Goal: Use online tool/utility: Use online tool/utility

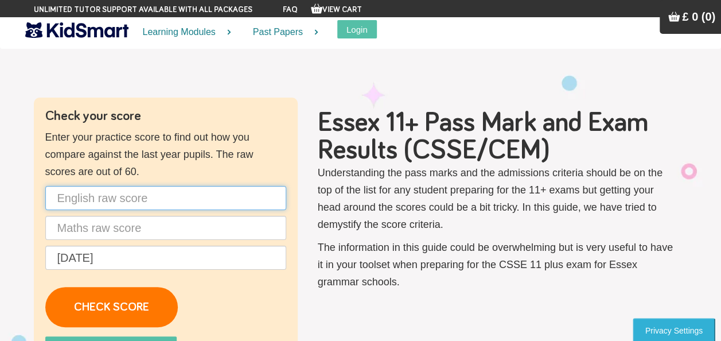
click at [194, 190] on input "text" at bounding box center [165, 198] width 241 height 24
type input "50"
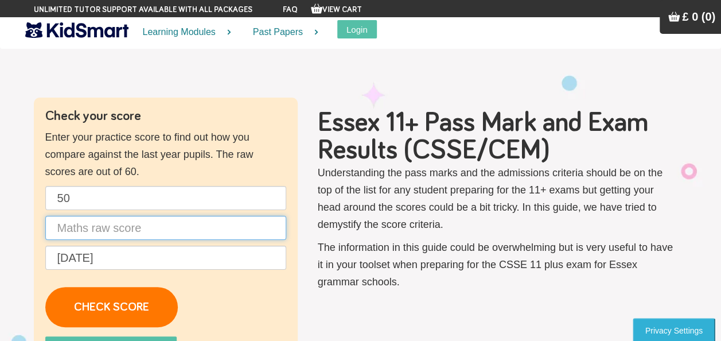
click at [210, 224] on input "text" at bounding box center [165, 228] width 241 height 24
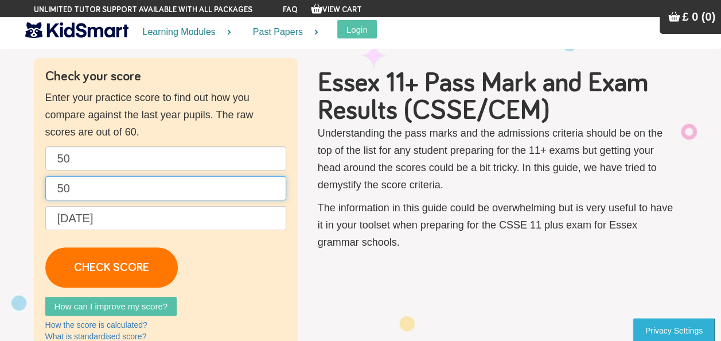
scroll to position [57, 0]
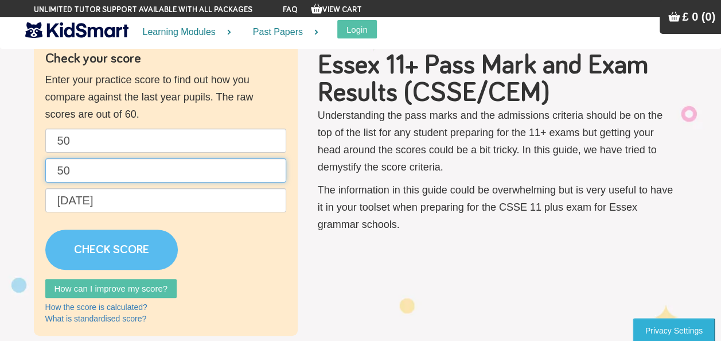
type input "50"
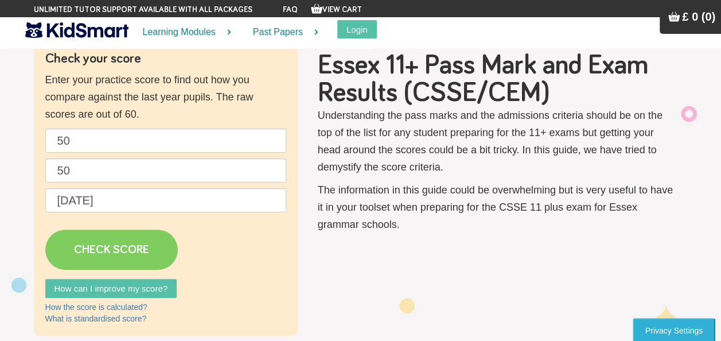
click at [102, 246] on link "CHECK SCORE" at bounding box center [111, 249] width 133 height 40
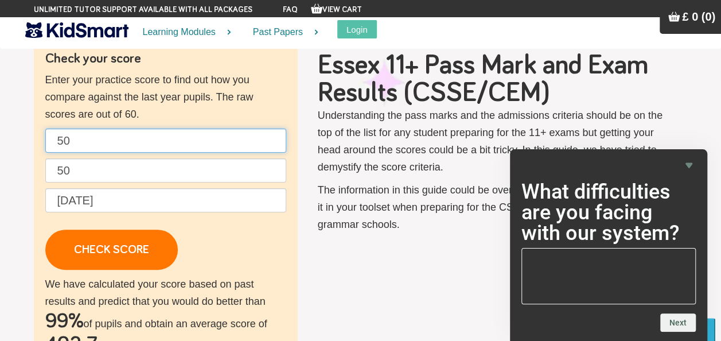
click at [82, 140] on input "50" at bounding box center [165, 141] width 241 height 24
type input "5"
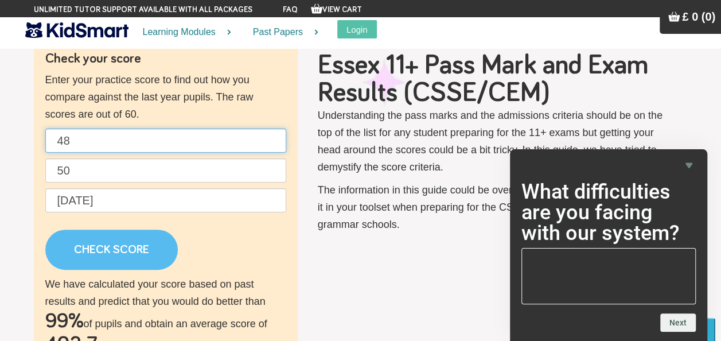
type input "48"
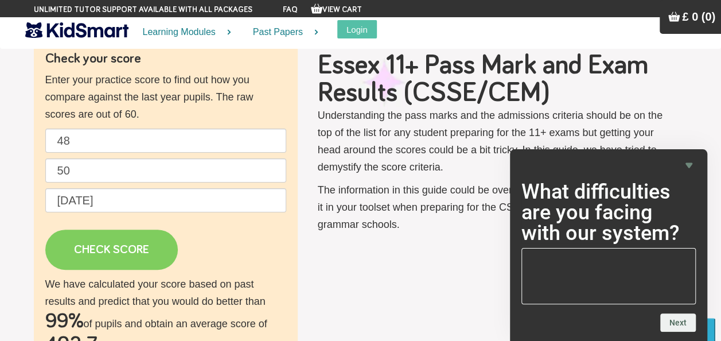
click at [126, 243] on link "CHECK SCORE" at bounding box center [111, 249] width 133 height 40
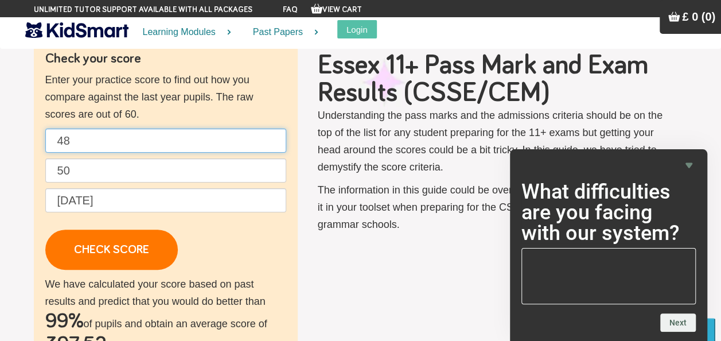
click at [98, 144] on input "48" at bounding box center [165, 141] width 241 height 24
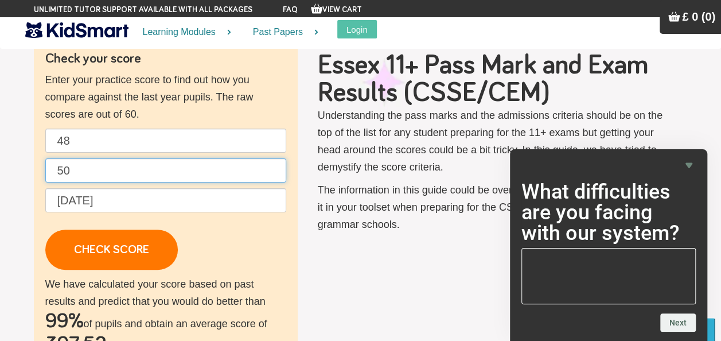
click at [131, 168] on input "50" at bounding box center [165, 170] width 241 height 24
type input "5"
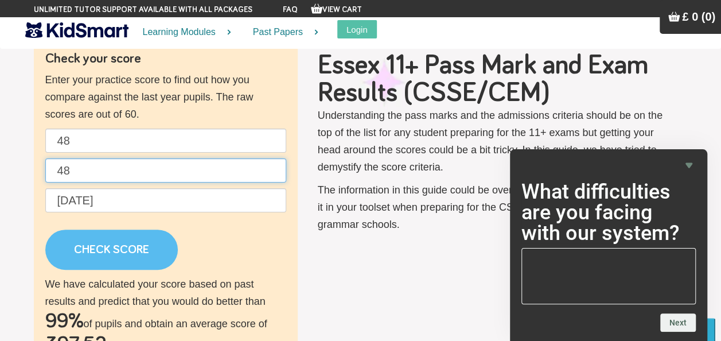
type input "48"
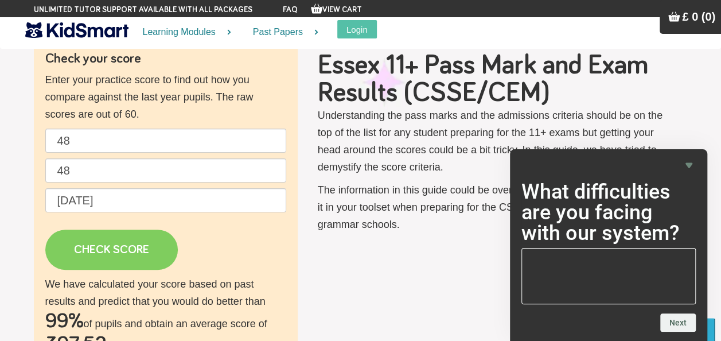
click at [127, 247] on link "CHECK SCORE" at bounding box center [111, 249] width 133 height 40
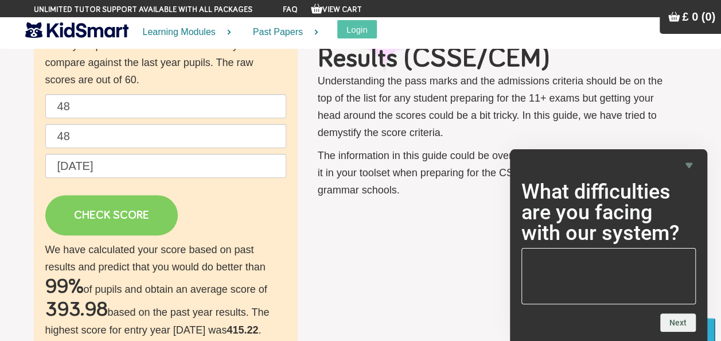
scroll to position [115, 0]
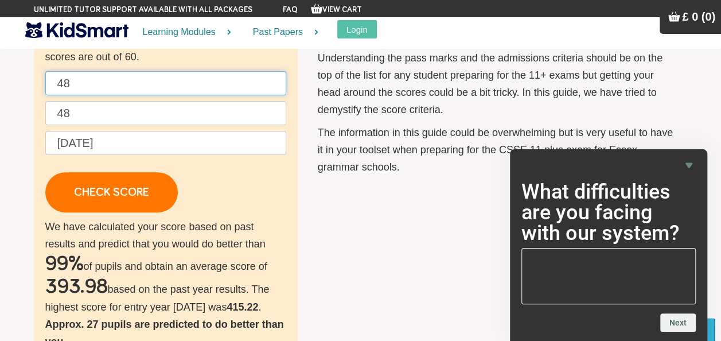
click at [95, 81] on input "48" at bounding box center [165, 83] width 241 height 24
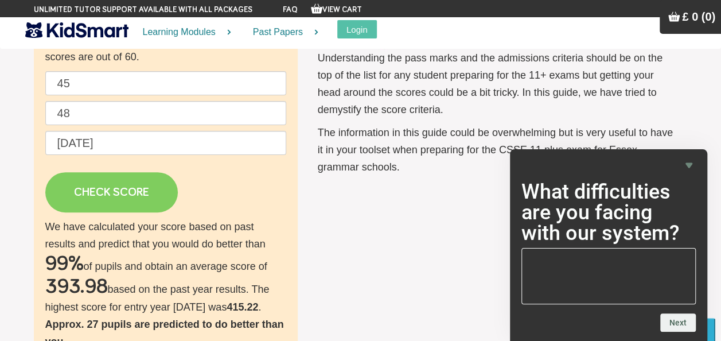
click at [110, 181] on link "CHECK SCORE" at bounding box center [111, 192] width 133 height 40
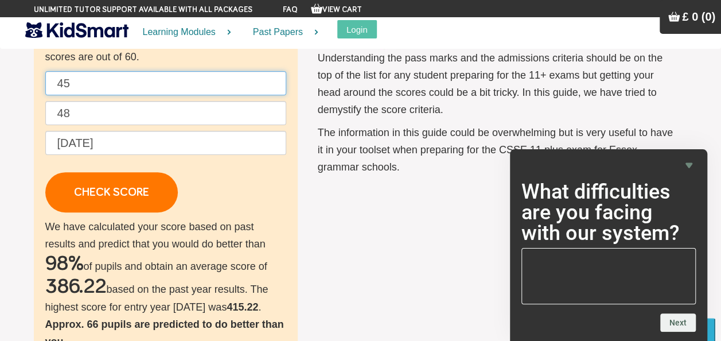
click at [91, 79] on input "45" at bounding box center [165, 83] width 241 height 24
type input "40"
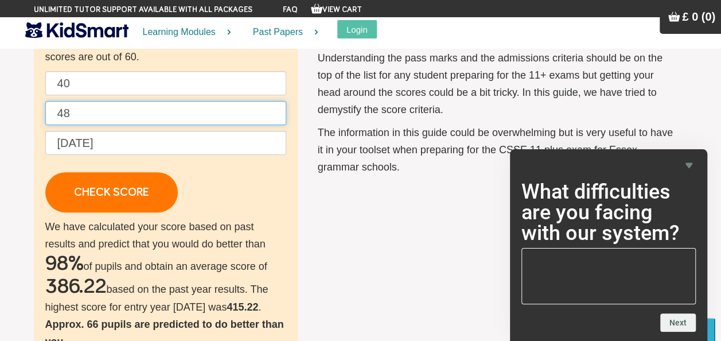
click at [102, 115] on input "48" at bounding box center [165, 113] width 241 height 24
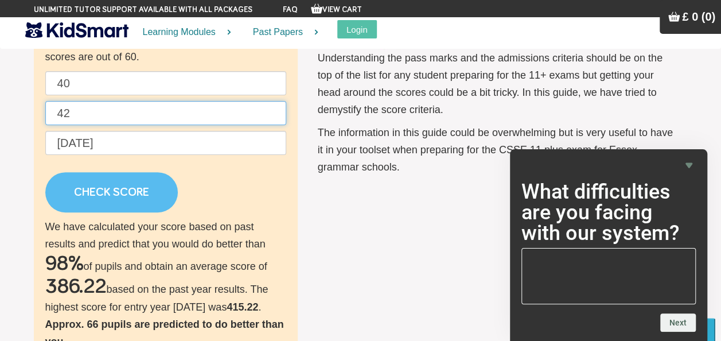
type input "42"
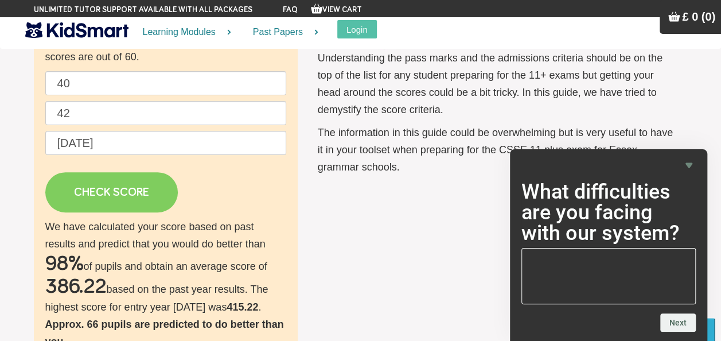
click at [124, 183] on link "CHECK SCORE" at bounding box center [111, 192] width 133 height 40
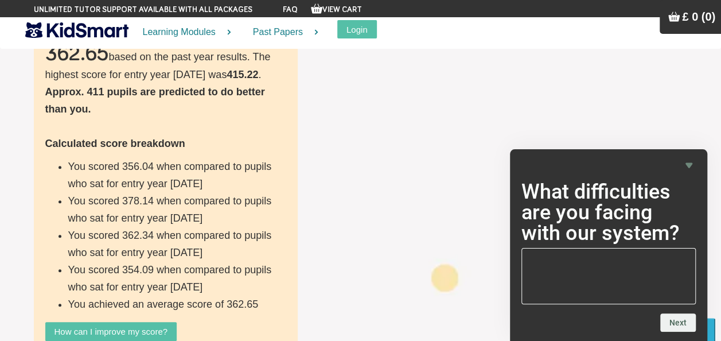
scroll to position [287, 0]
